Goal: Task Accomplishment & Management: Manage account settings

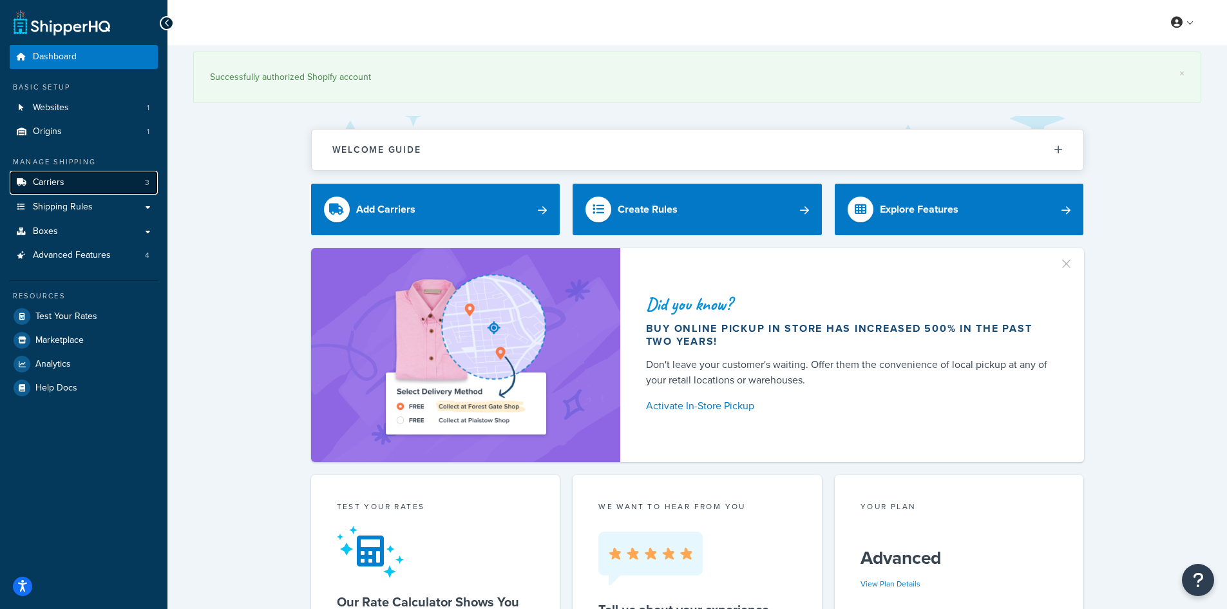
click at [74, 189] on link "Carriers 3" at bounding box center [84, 183] width 148 height 24
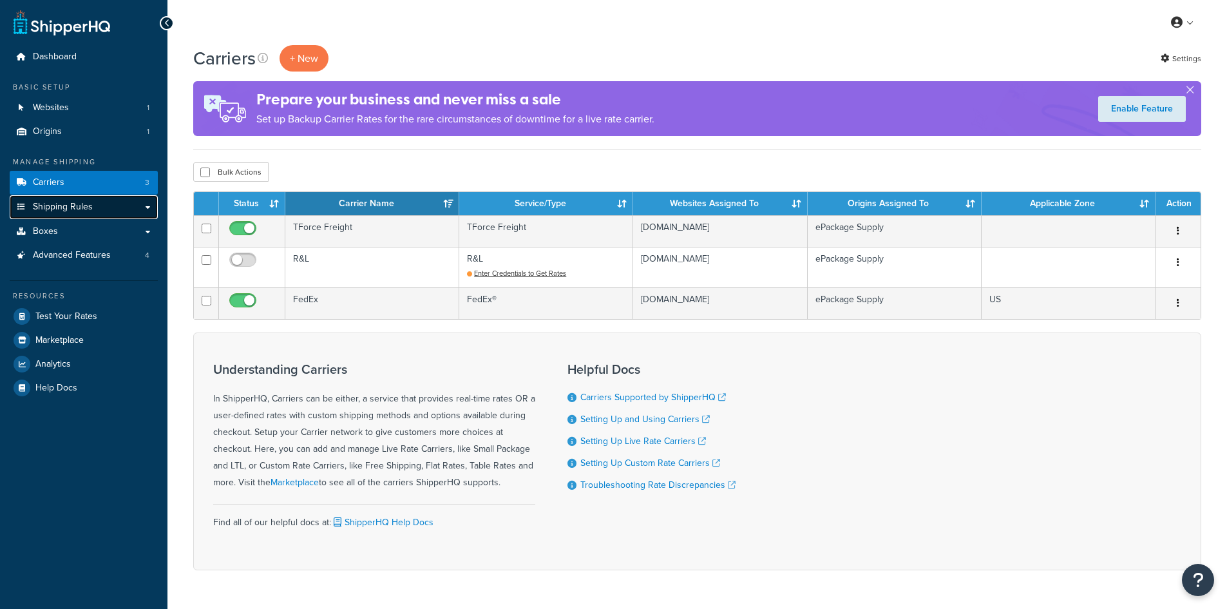
drag, startPoint x: 0, startPoint y: 0, endPoint x: 82, endPoint y: 200, distance: 215.7
click at [82, 200] on link "Shipping Rules" at bounding box center [84, 207] width 148 height 24
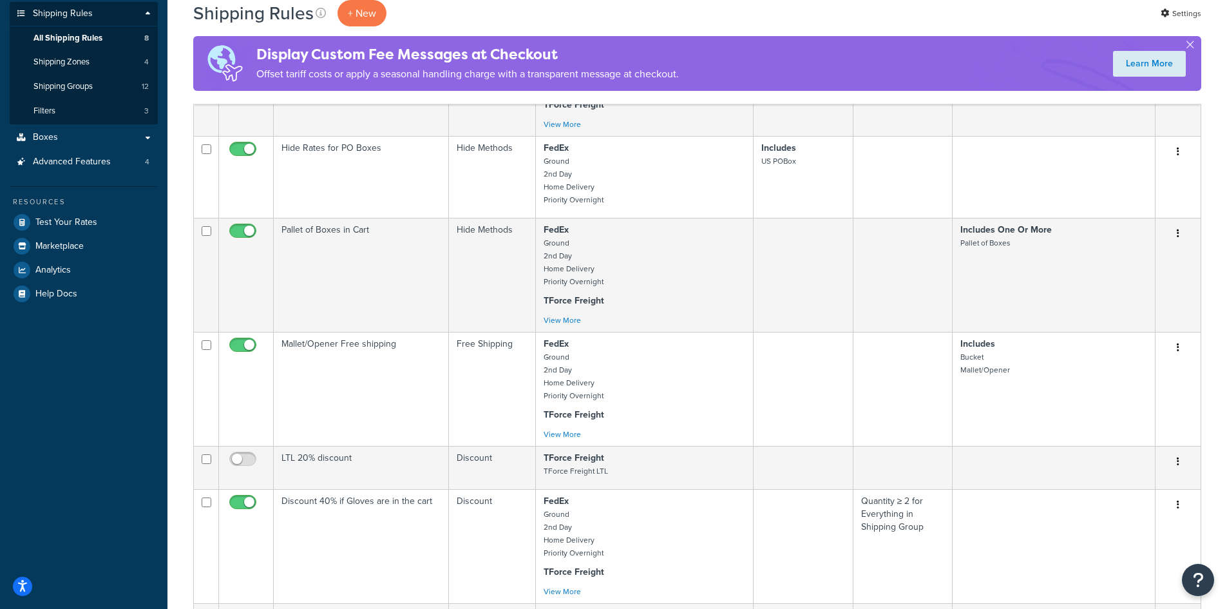
scroll to position [129, 0]
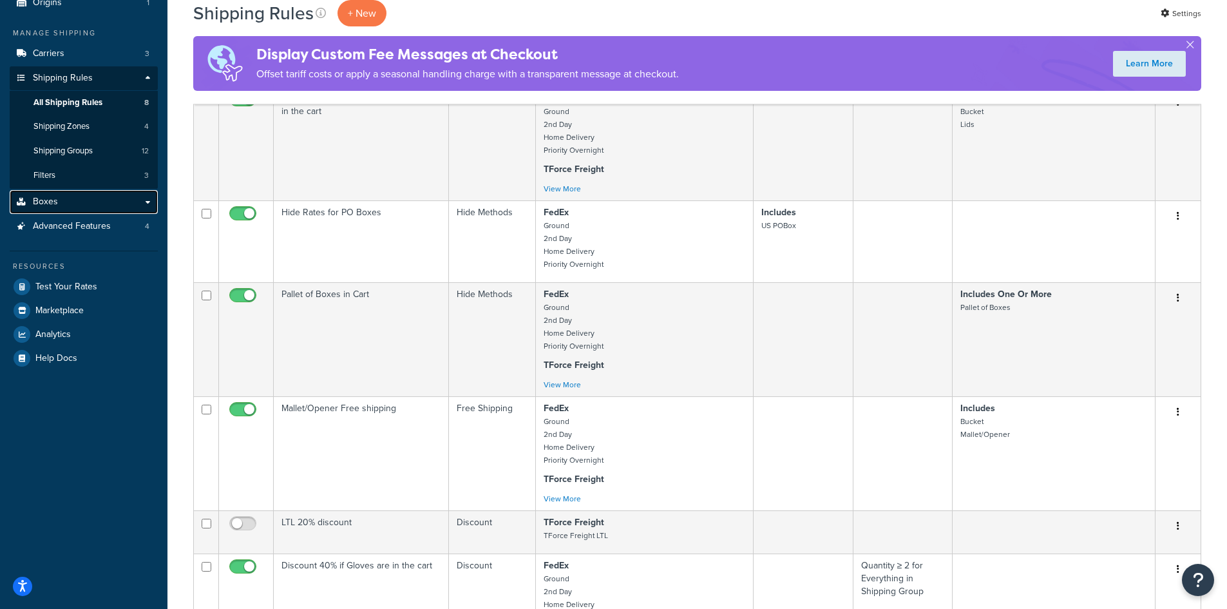
click at [42, 202] on span "Boxes" at bounding box center [45, 201] width 25 height 11
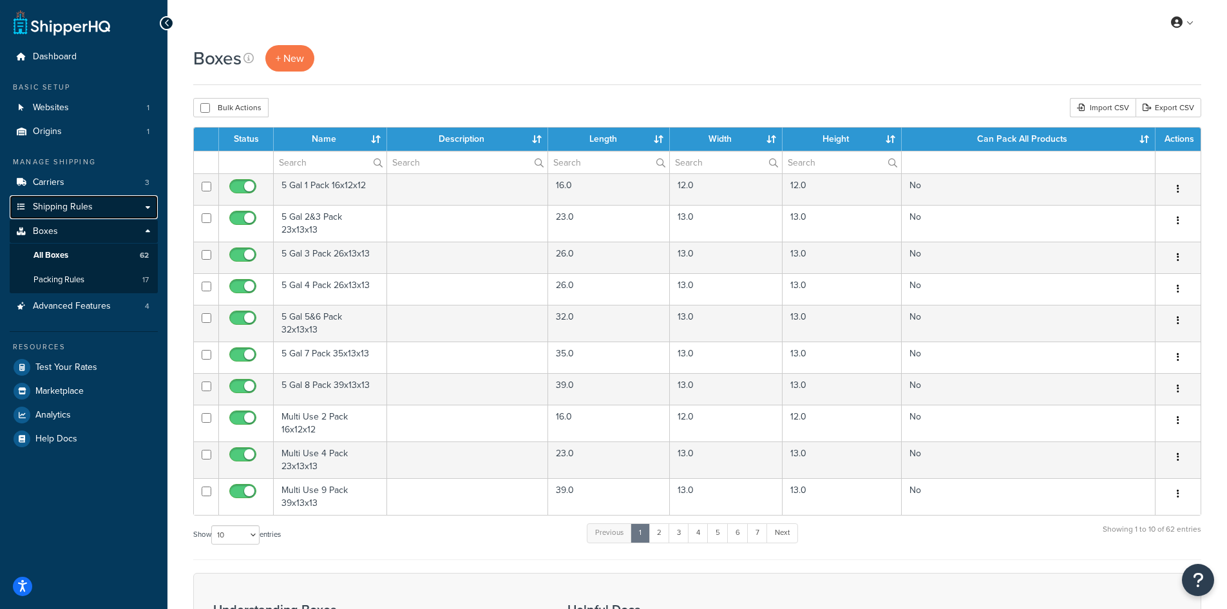
click at [64, 202] on span "Shipping Rules" at bounding box center [63, 207] width 60 height 11
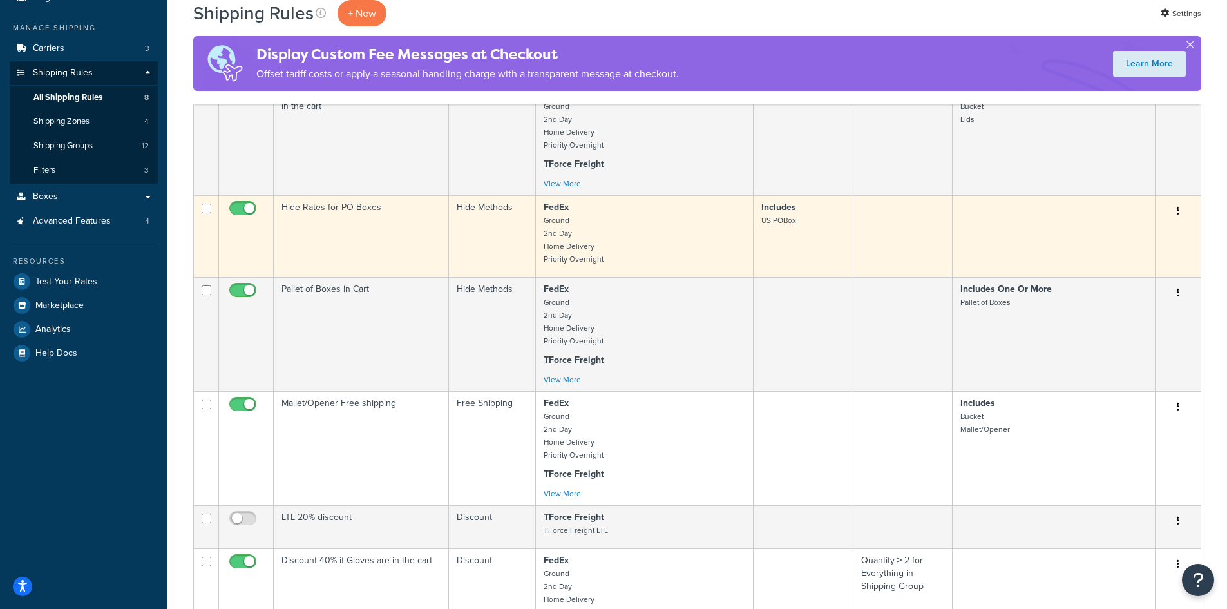
scroll to position [64, 0]
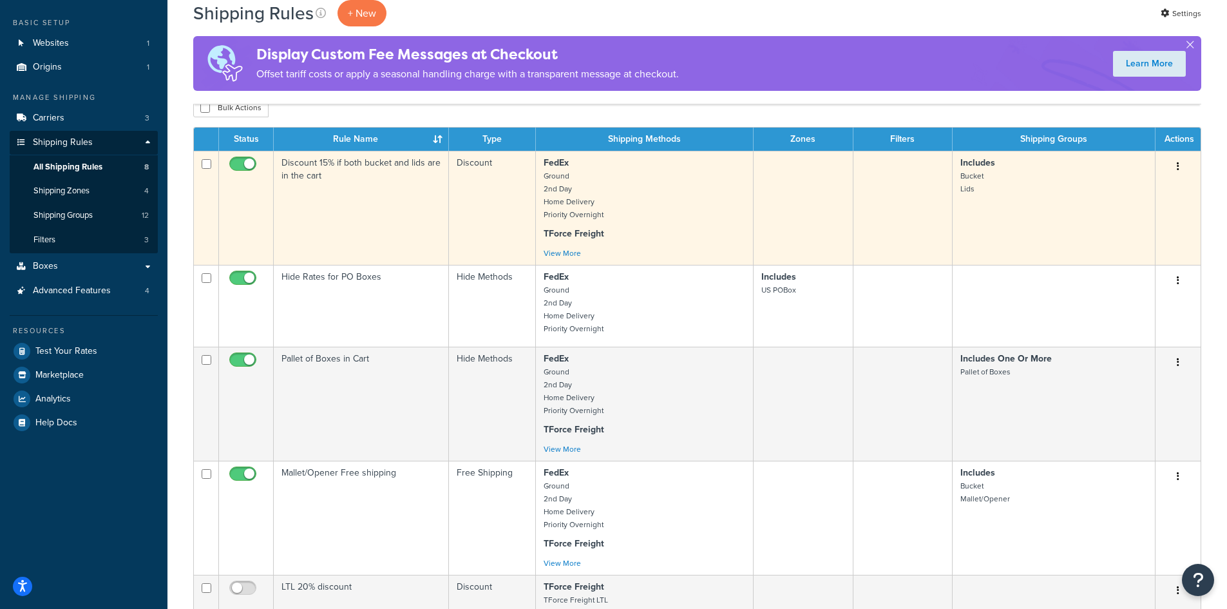
click at [361, 172] on td "Discount 15% if both bucket and lids are in the cart" at bounding box center [361, 208] width 175 height 114
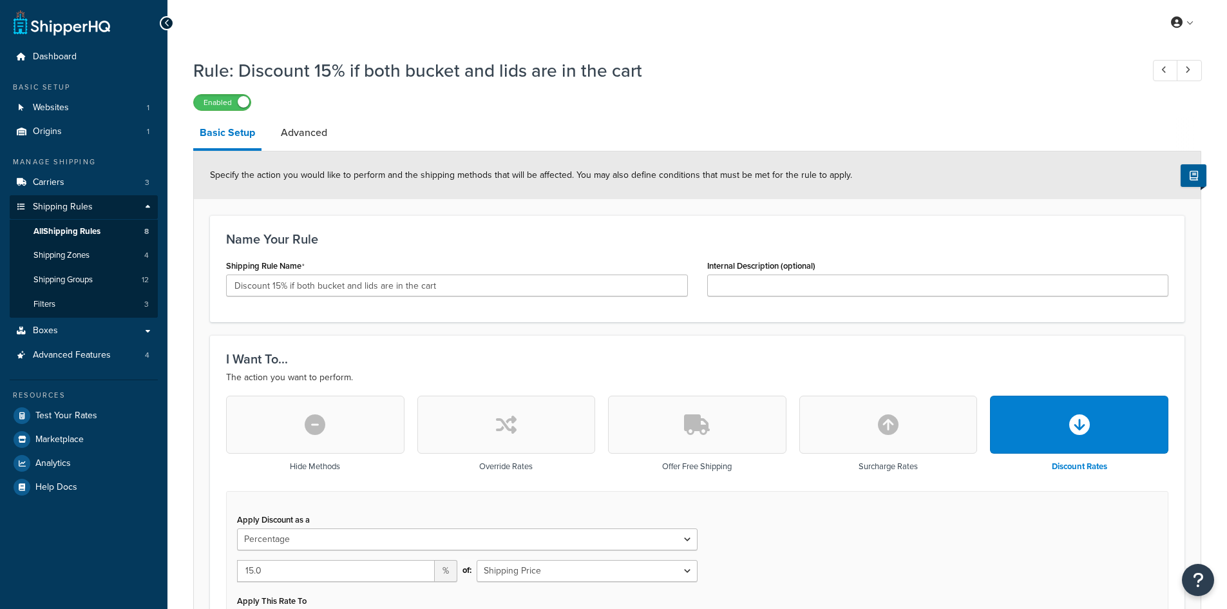
select select "PERCENTAGE"
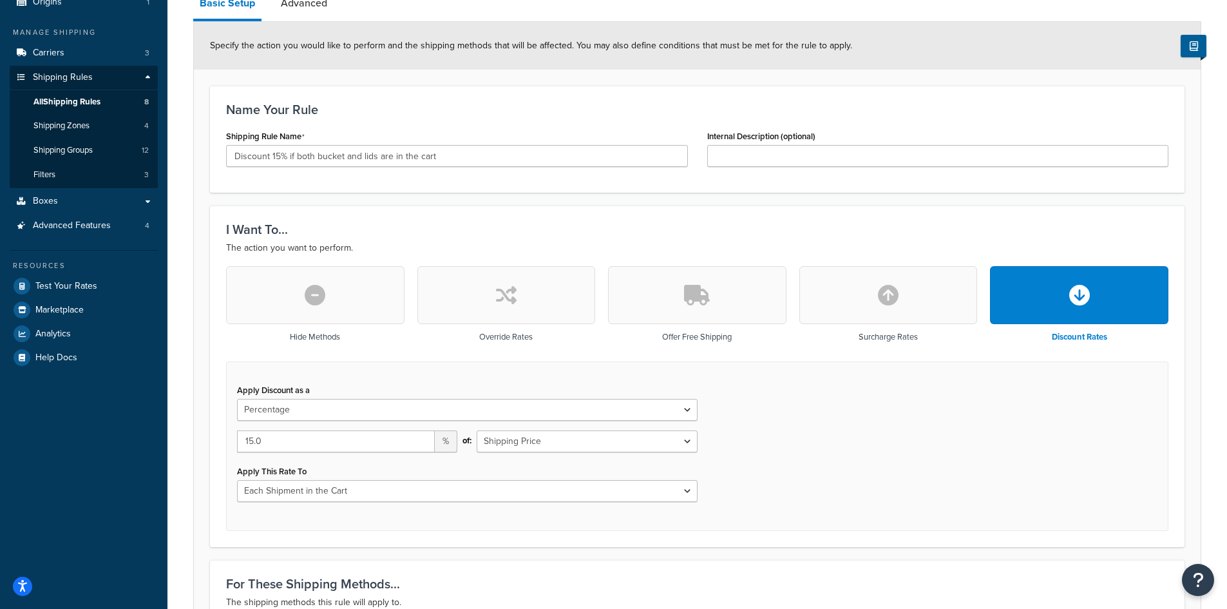
scroll to position [129, 0]
click at [67, 202] on link "Boxes" at bounding box center [84, 202] width 148 height 24
click at [65, 146] on span "Shipping Groups" at bounding box center [62, 151] width 59 height 11
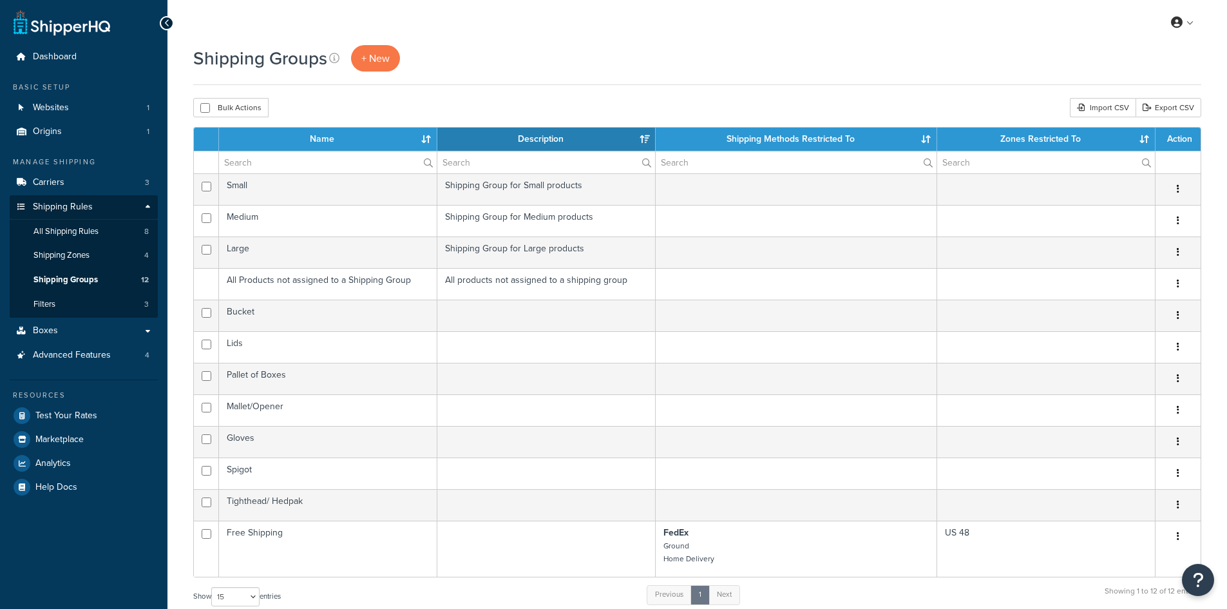
select select "15"
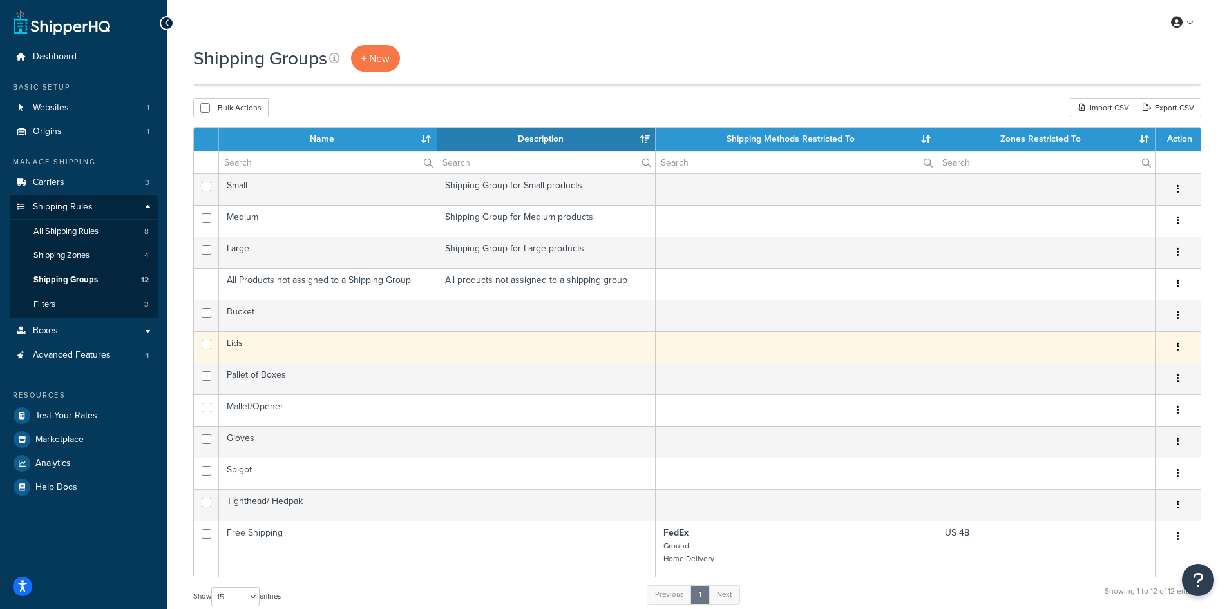
scroll to position [129, 0]
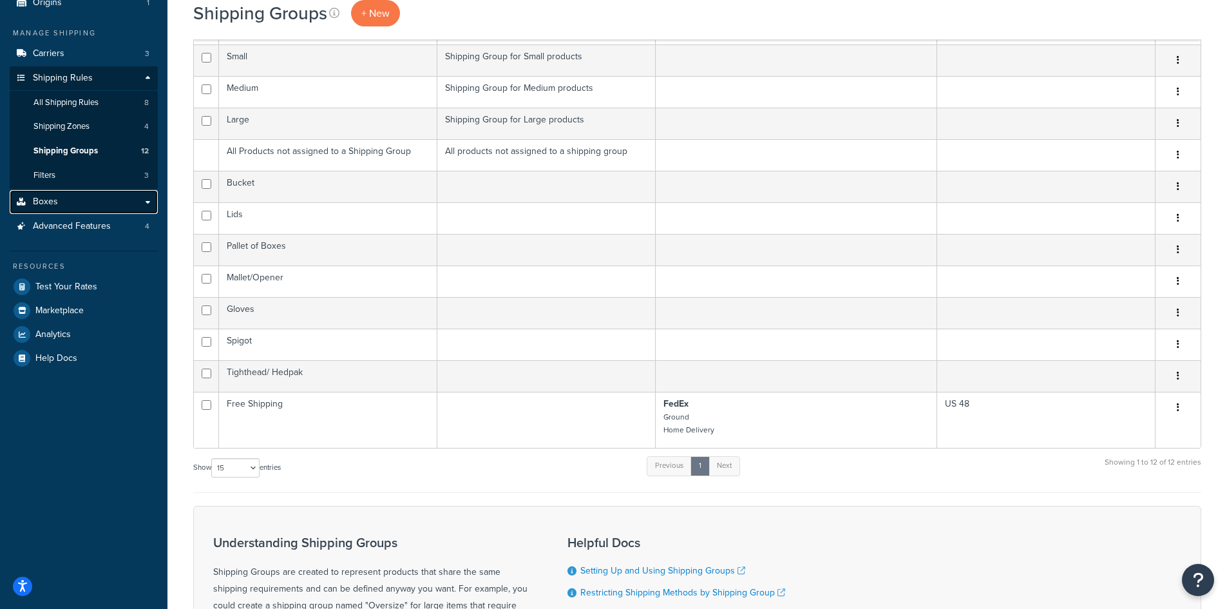
click at [79, 203] on link "Boxes" at bounding box center [84, 202] width 148 height 24
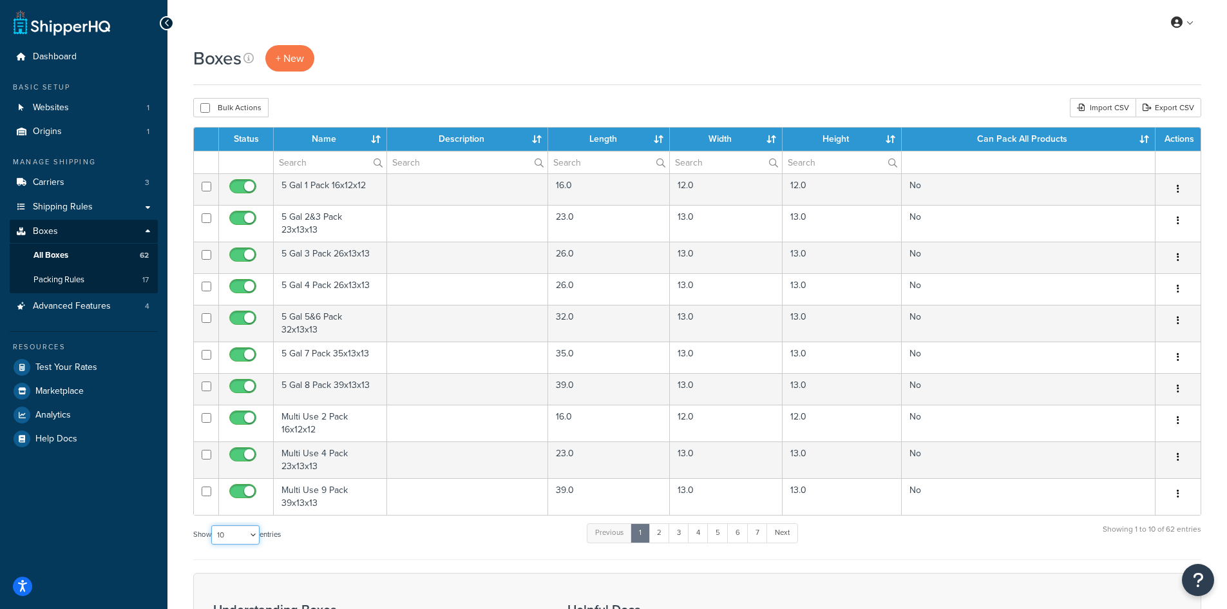
click at [245, 539] on select "10 15 25 50 100 1000" at bounding box center [235, 534] width 48 height 19
select select "1000"
click at [212, 525] on select "10 15 25 50 100 1000" at bounding box center [235, 534] width 48 height 19
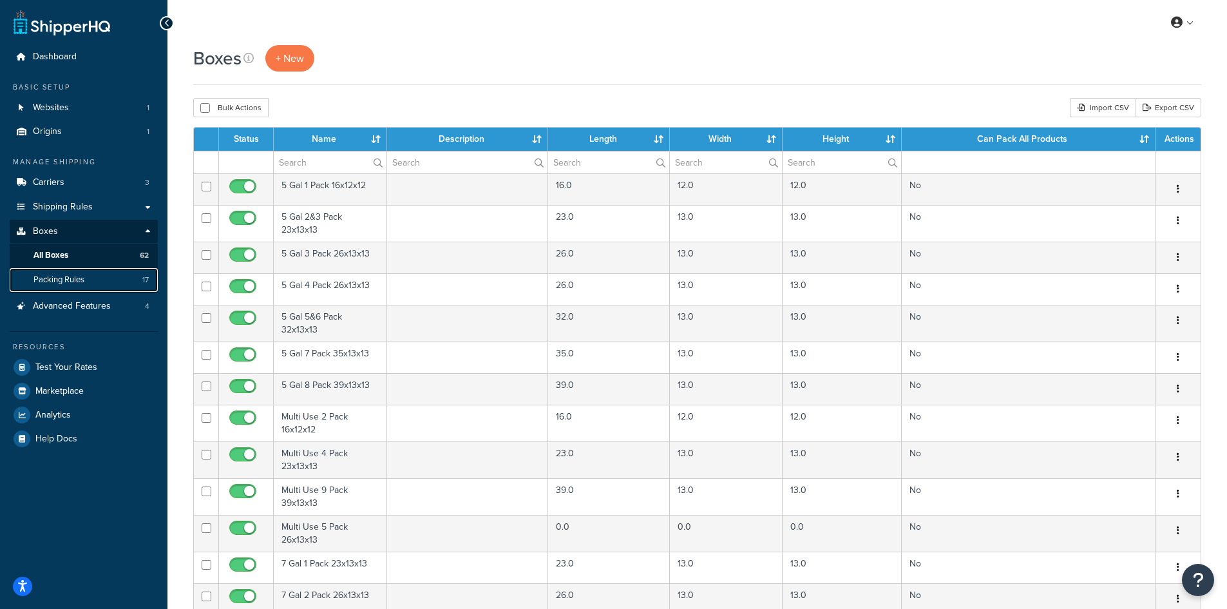
click at [70, 283] on span "Packing Rules" at bounding box center [58, 279] width 51 height 11
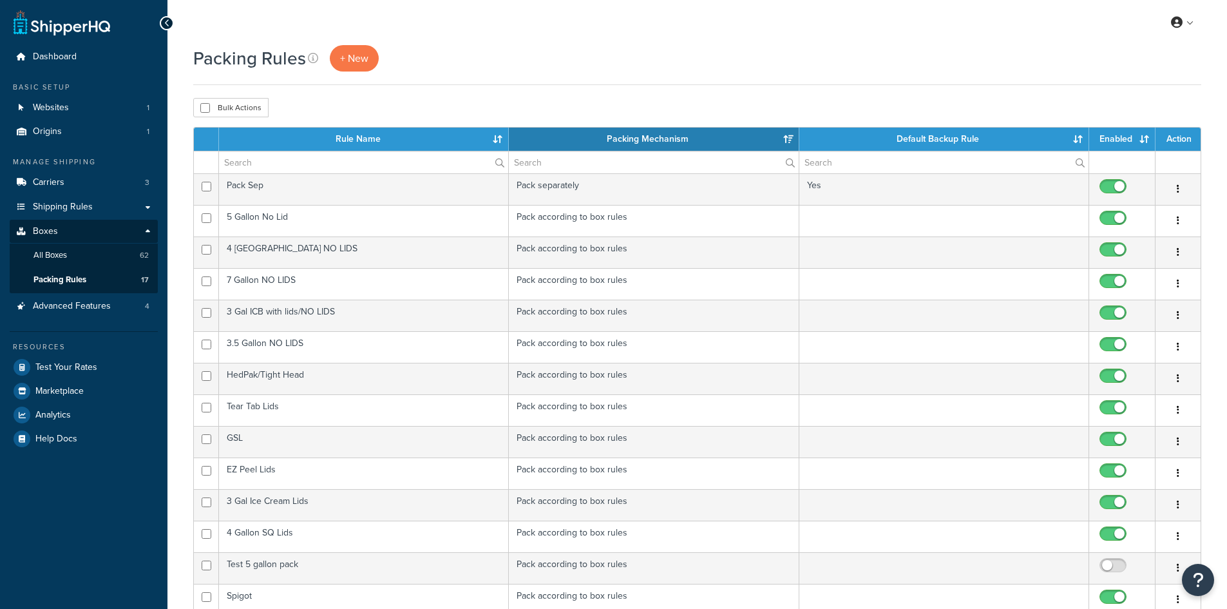
select select "15"
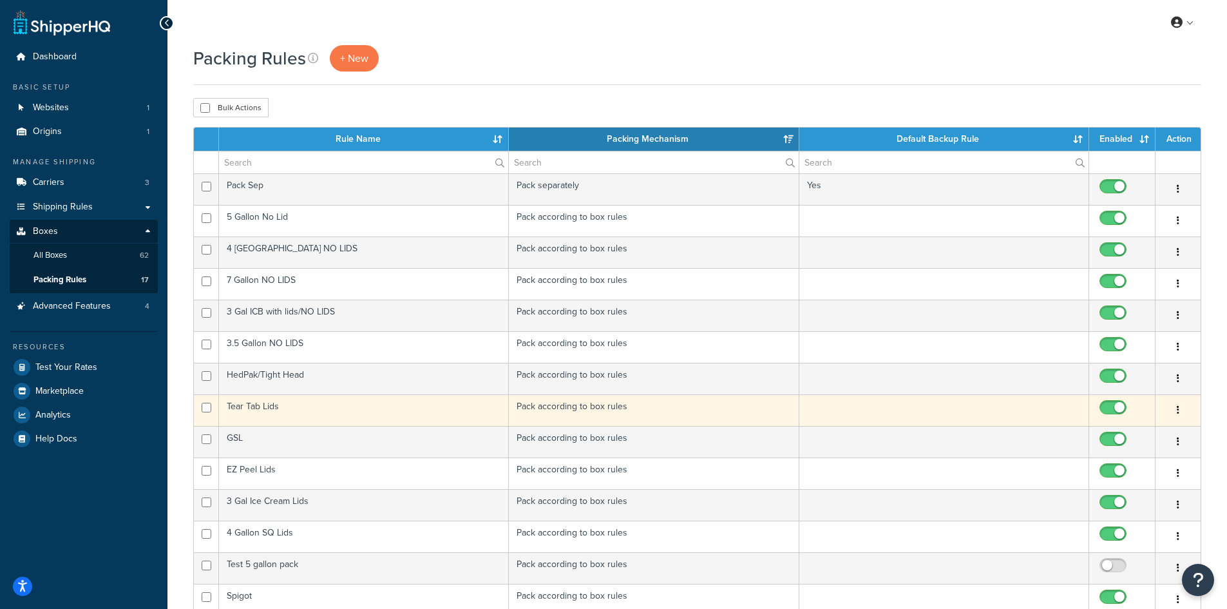
click at [337, 410] on td "Tear Tab Lids" at bounding box center [364, 410] width 290 height 32
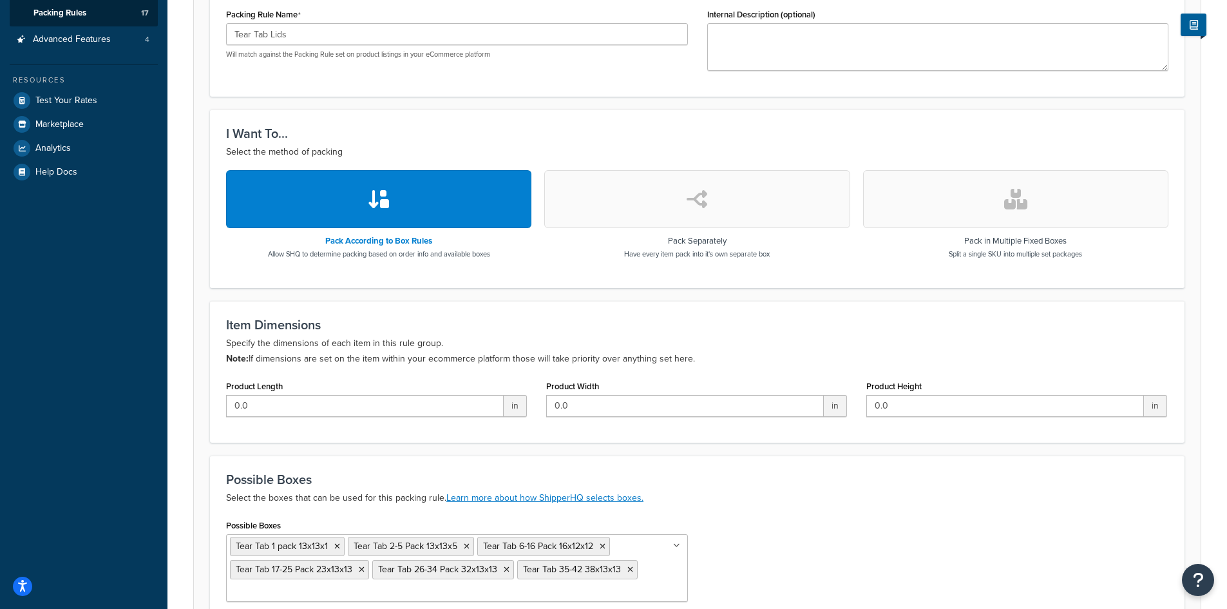
scroll to position [82, 0]
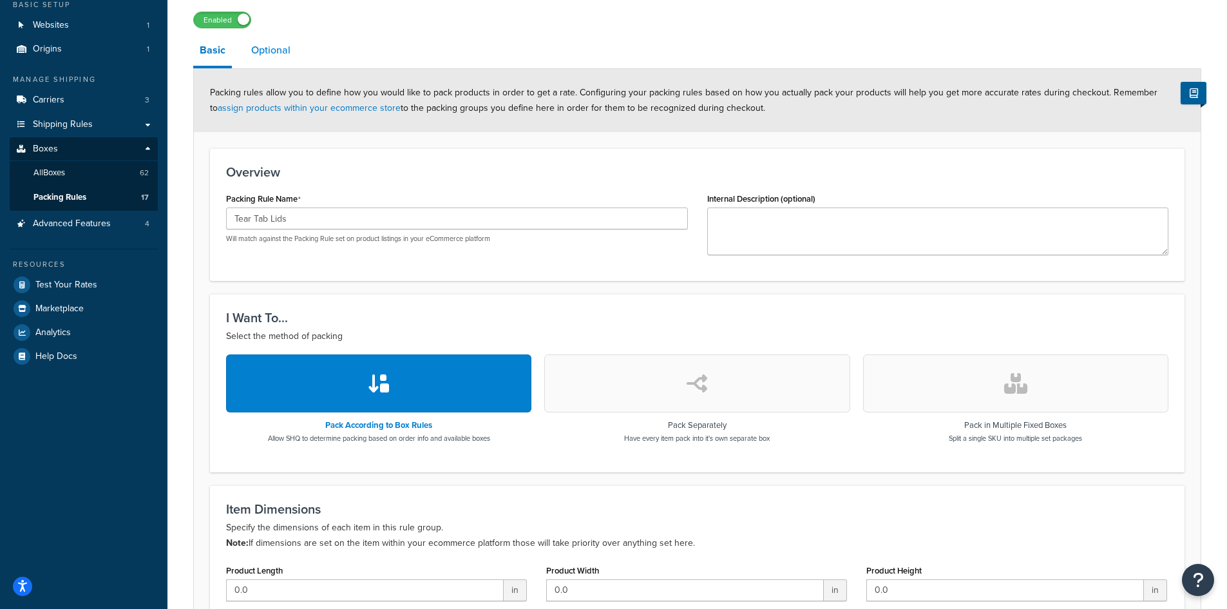
click at [278, 41] on link "Optional" at bounding box center [271, 50] width 52 height 31
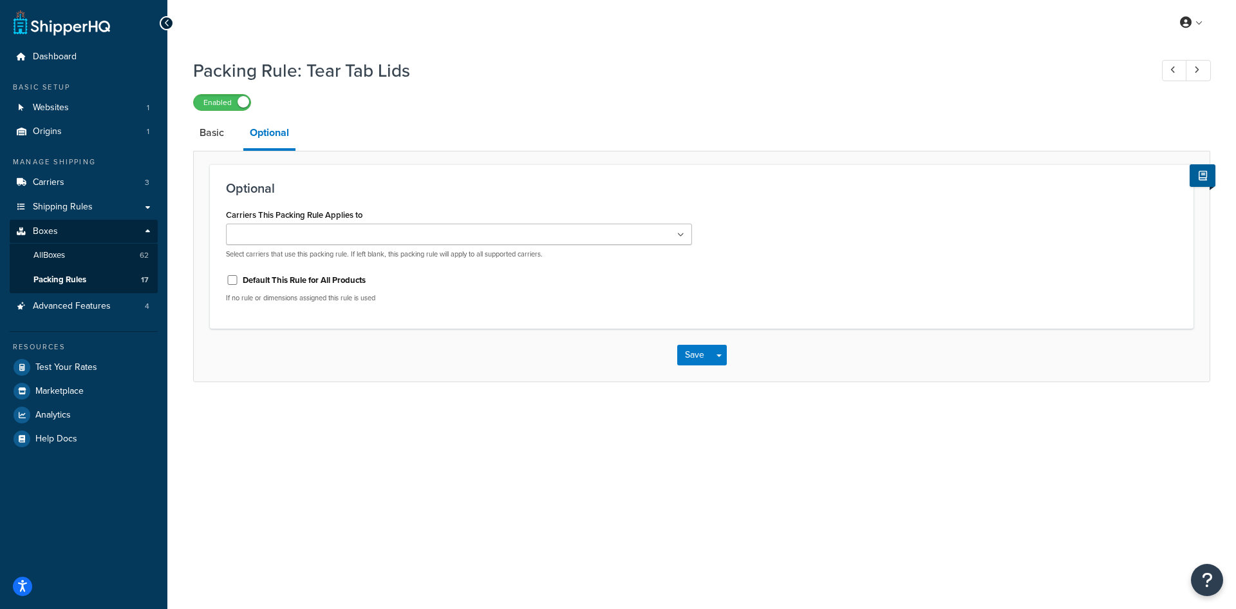
click at [455, 237] on ul at bounding box center [459, 233] width 466 height 21
click at [503, 210] on div "Carriers This Packing Rule Applies to FedEx TForce Freight R&L Select carriers …" at bounding box center [459, 231] width 466 height 53
click at [194, 131] on link "Basic" at bounding box center [211, 132] width 37 height 31
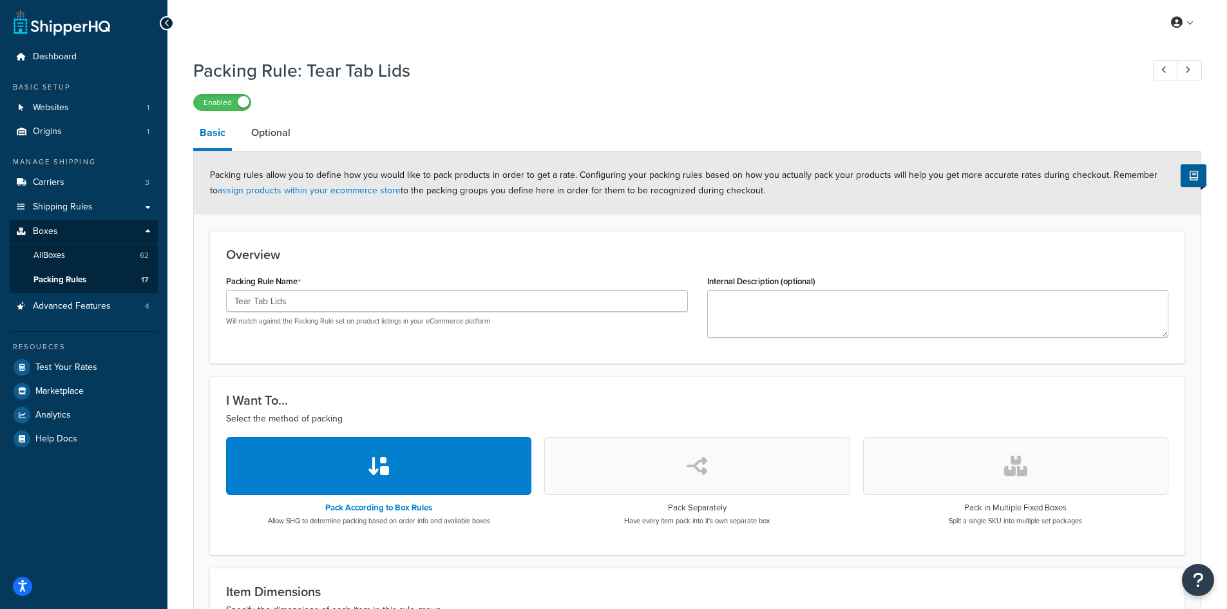
click at [167, 25] on icon at bounding box center [167, 23] width 6 height 9
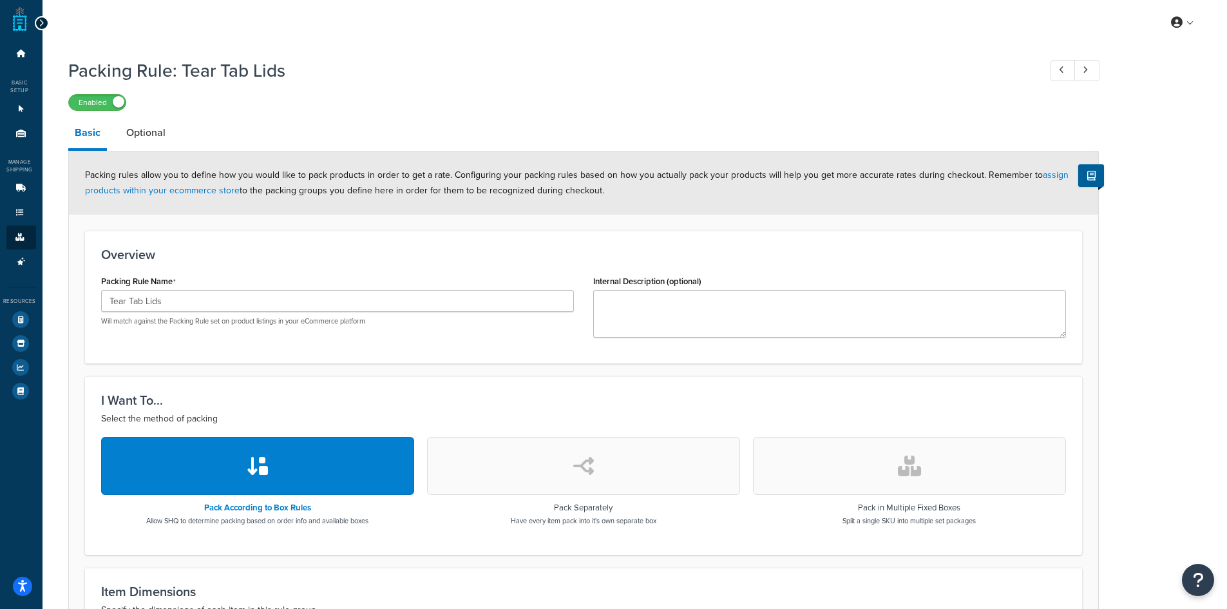
click at [53, 23] on div "My Profile Billing Global Settings Contact Us Logout" at bounding box center [634, 22] width 1184 height 45
click at [45, 24] on div at bounding box center [42, 23] width 14 height 14
click at [35, 19] on div at bounding box center [42, 23] width 14 height 14
click at [37, 15] on div "Dashboard Basic Setup Websites 1 Origins 1 Manage Shipping Carriers 3 Shipping …" at bounding box center [21, 506] width 42 height 1012
click at [39, 22] on icon at bounding box center [42, 23] width 6 height 9
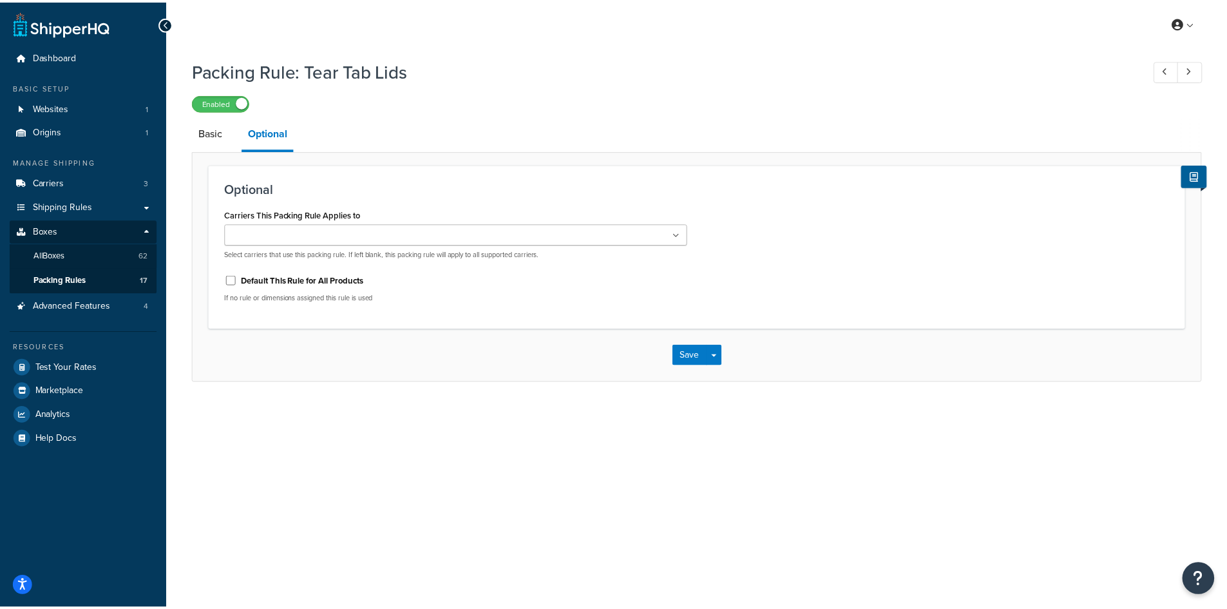
scroll to position [82, 0]
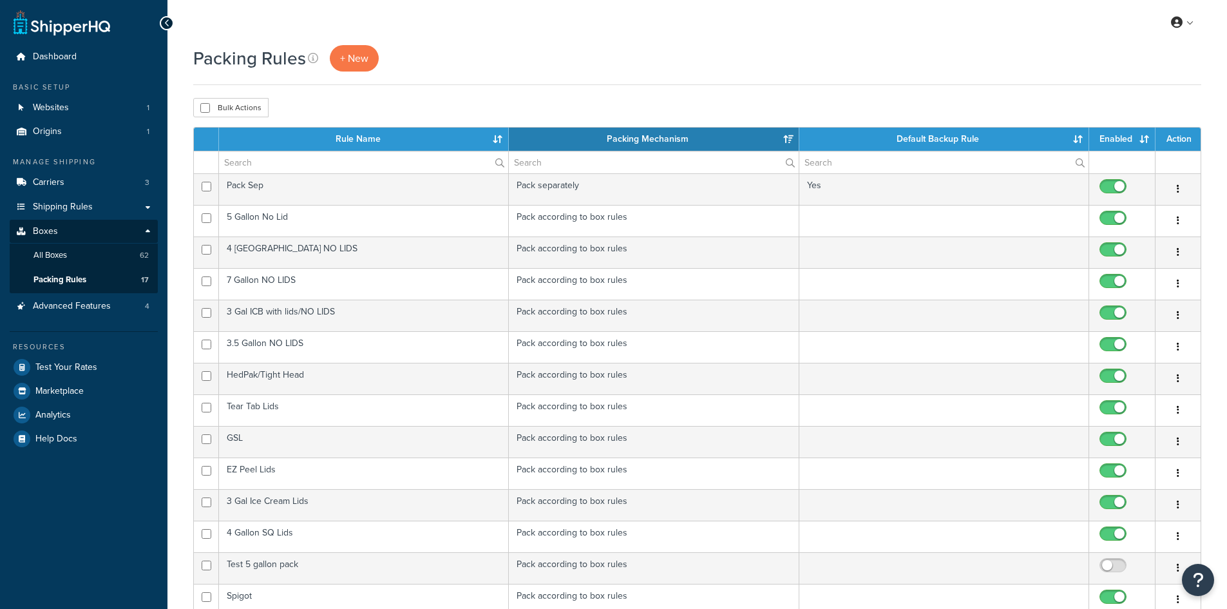
select select "15"
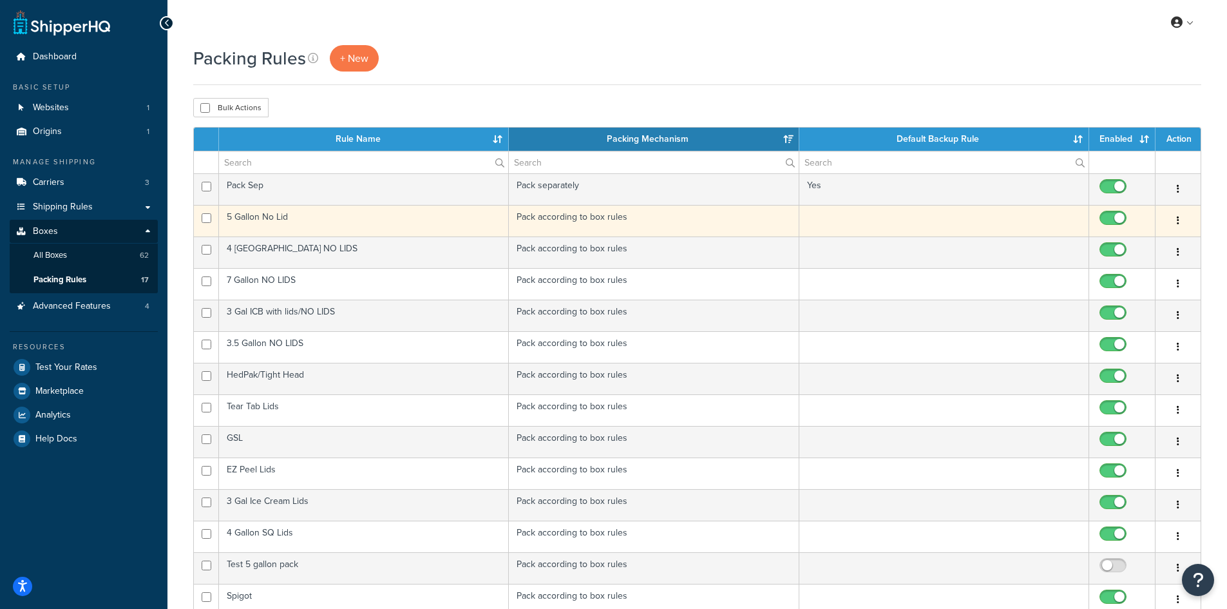
click at [281, 213] on td "5 Gallon No Lid" at bounding box center [364, 221] width 290 height 32
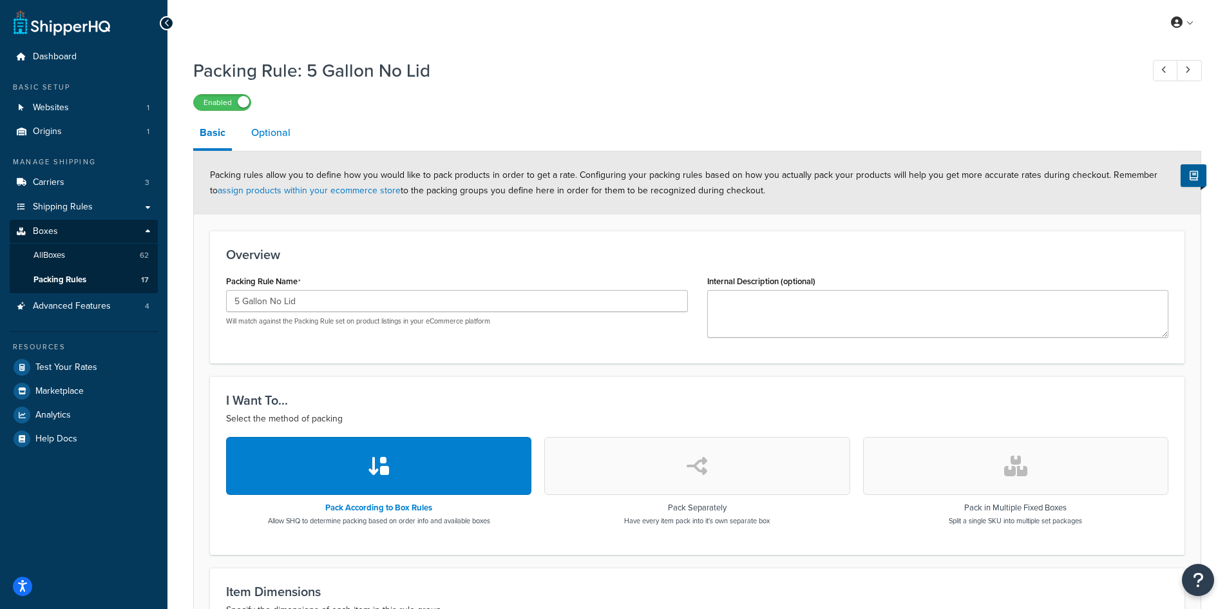
click at [276, 133] on link "Optional" at bounding box center [271, 132] width 52 height 31
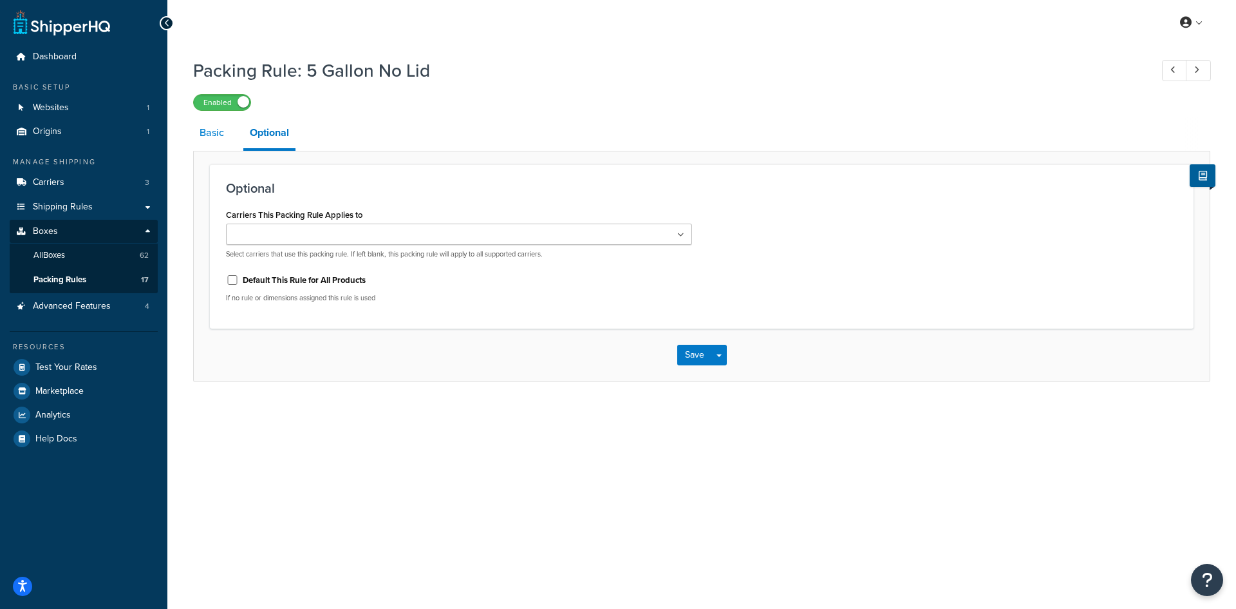
click at [203, 142] on link "Basic" at bounding box center [211, 132] width 37 height 31
